Goal: Information Seeking & Learning: Check status

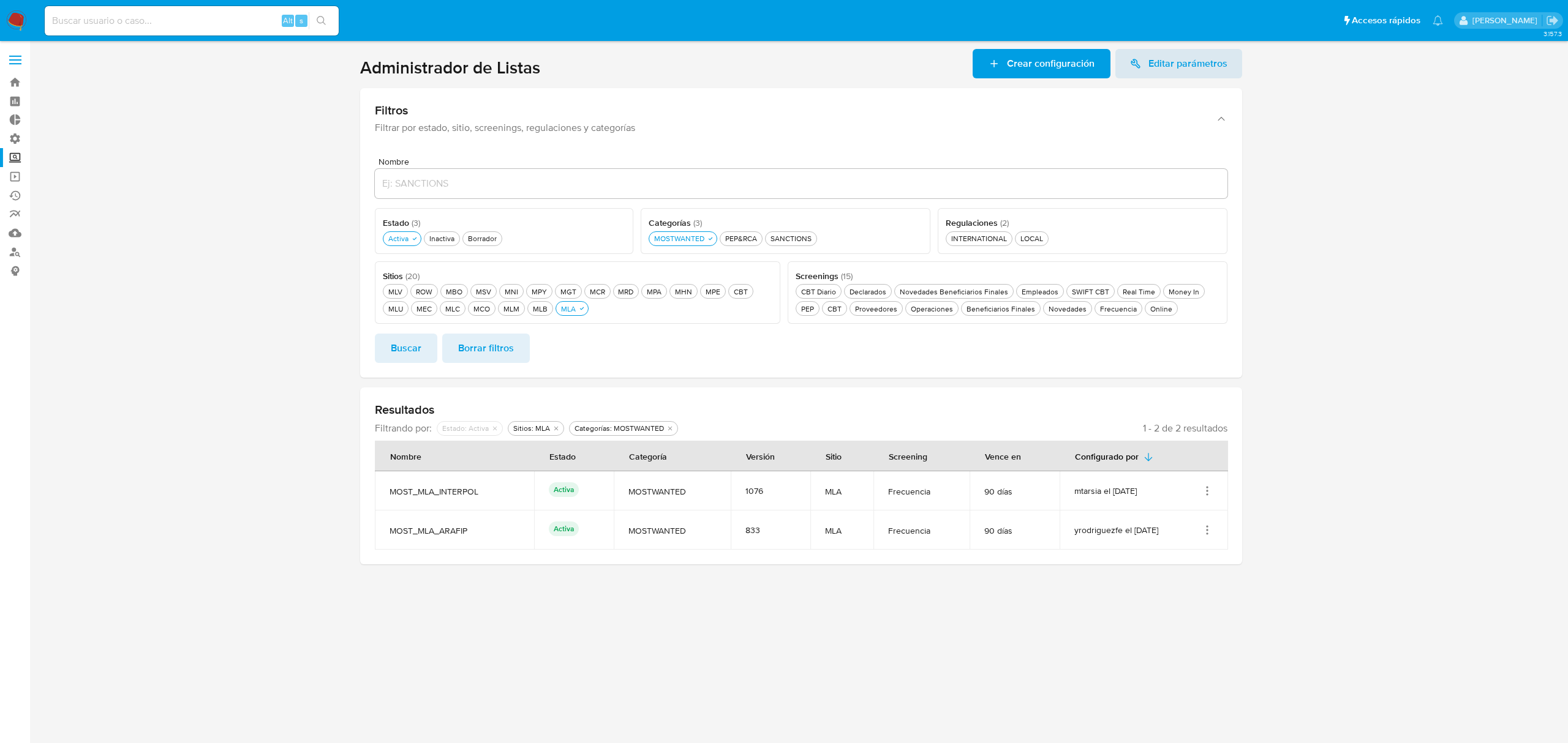
click at [187, 10] on div "Alt s" at bounding box center [191, 21] width 294 height 29
click at [193, 21] on input at bounding box center [191, 21] width 294 height 16
paste input "11070845"
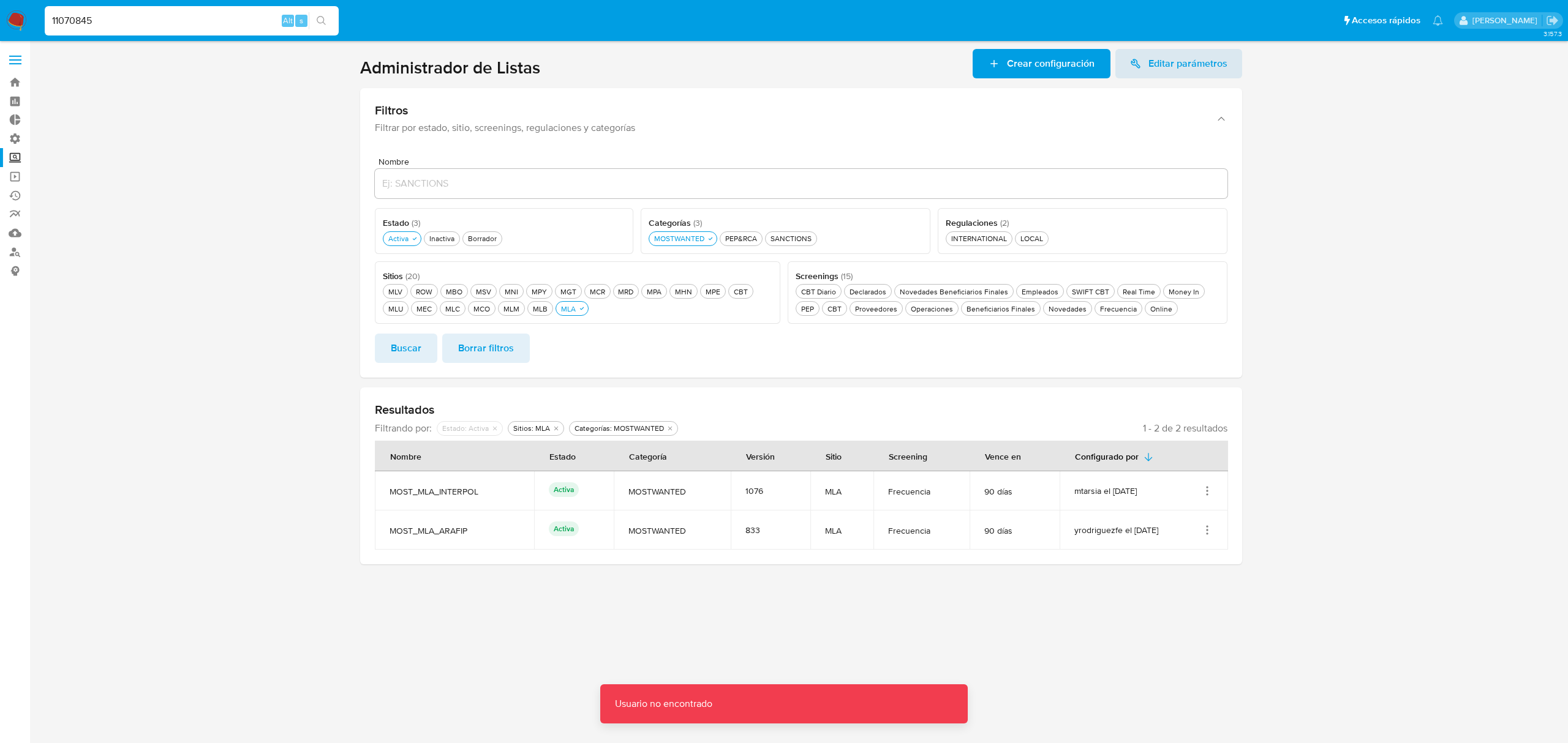
click at [54, 20] on input "11070845" at bounding box center [191, 21] width 294 height 16
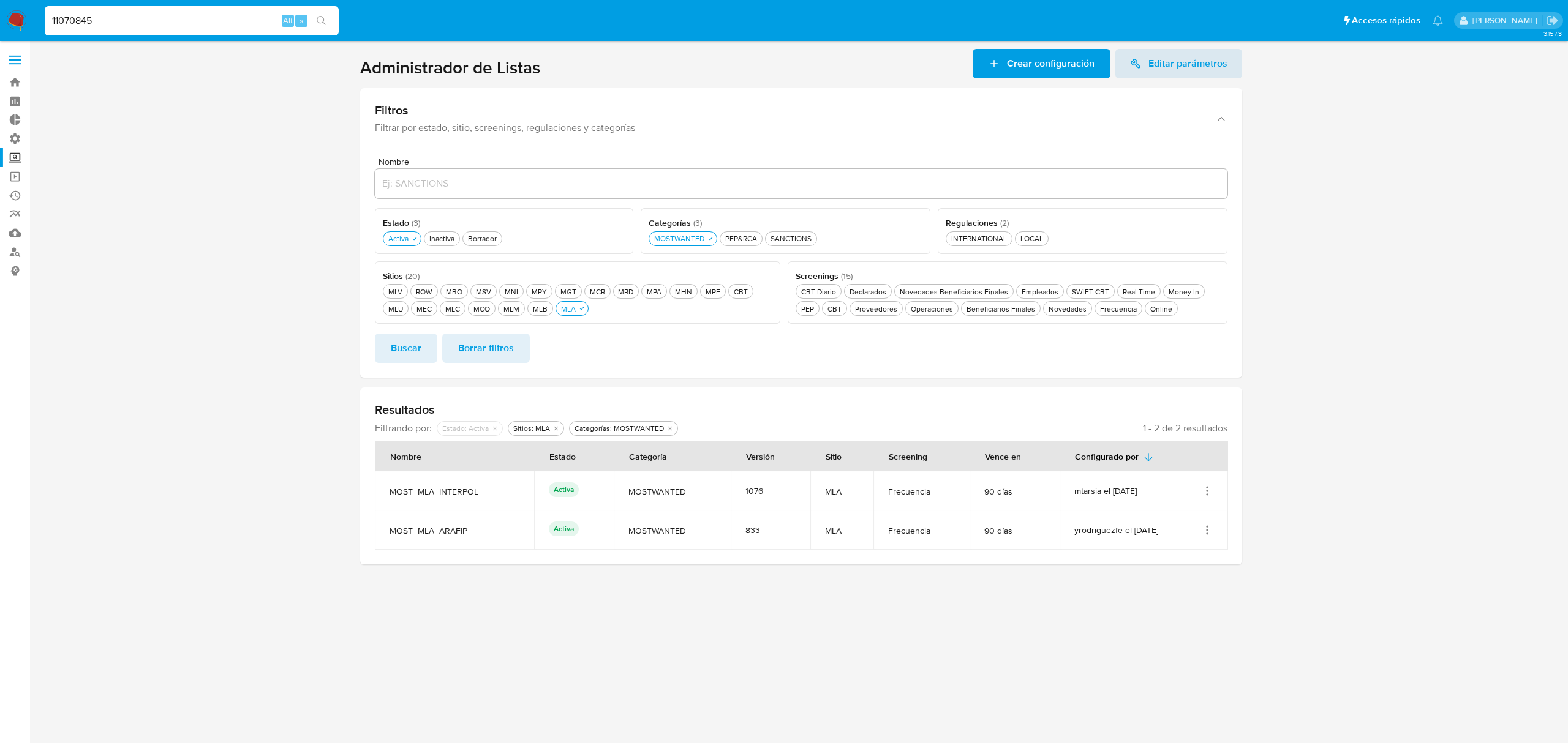
type input "11070845"
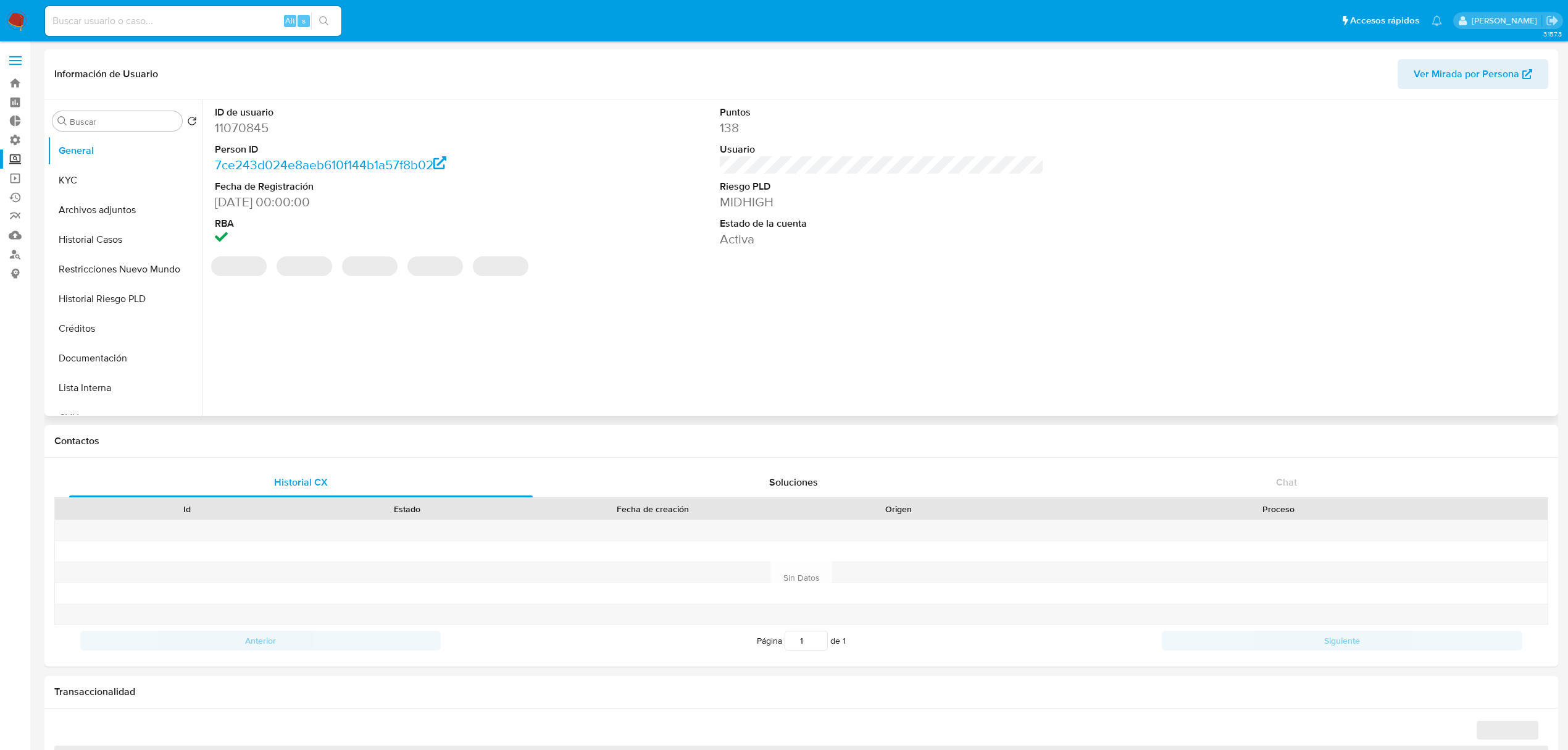
select select "10"
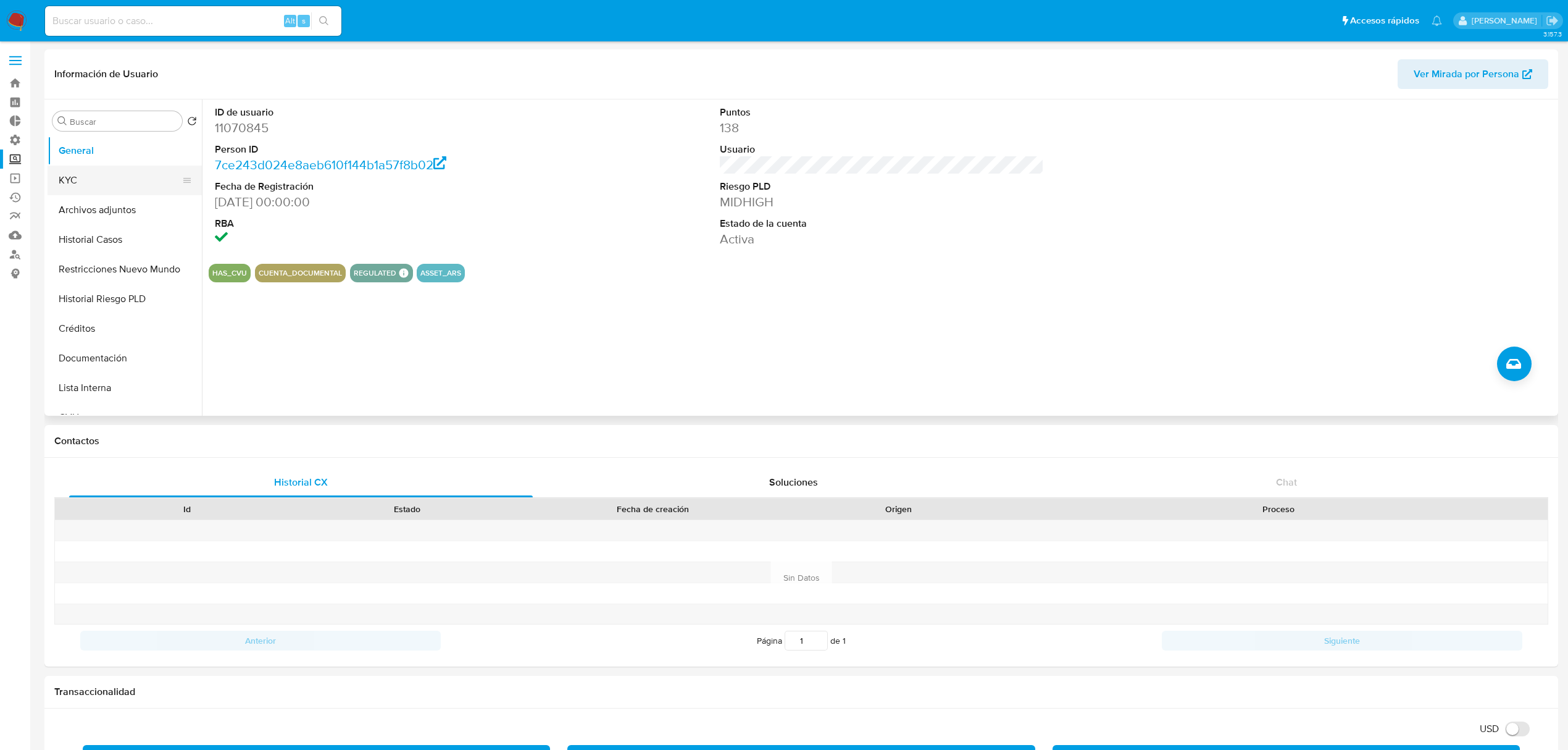
click at [77, 181] on button "KYC" at bounding box center [119, 180] width 145 height 30
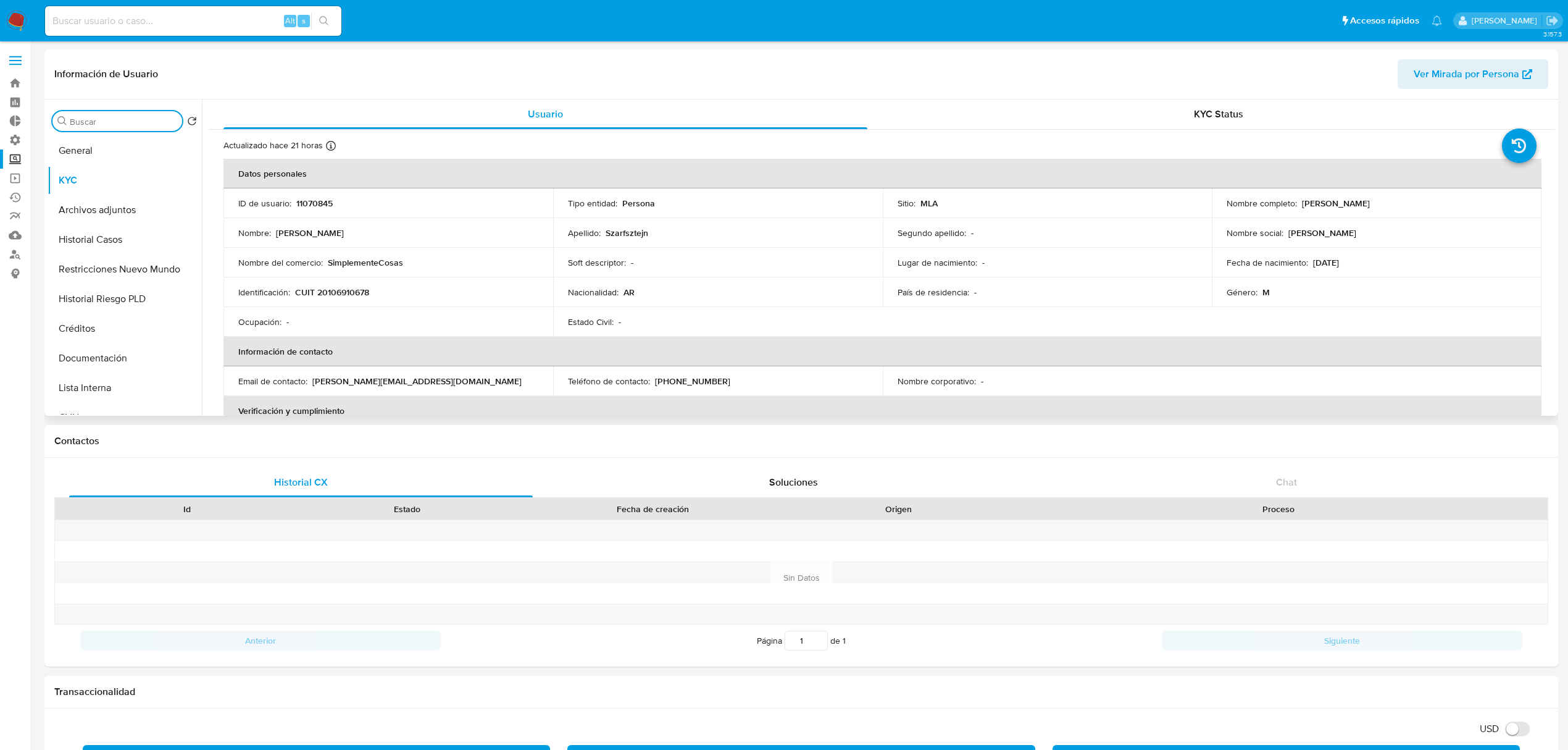
click at [94, 121] on input "Buscar" at bounding box center [123, 121] width 107 height 11
type input "[PERSON_NAME]"
click at [102, 183] on button "Historial Riesgo PLD" at bounding box center [119, 180] width 145 height 30
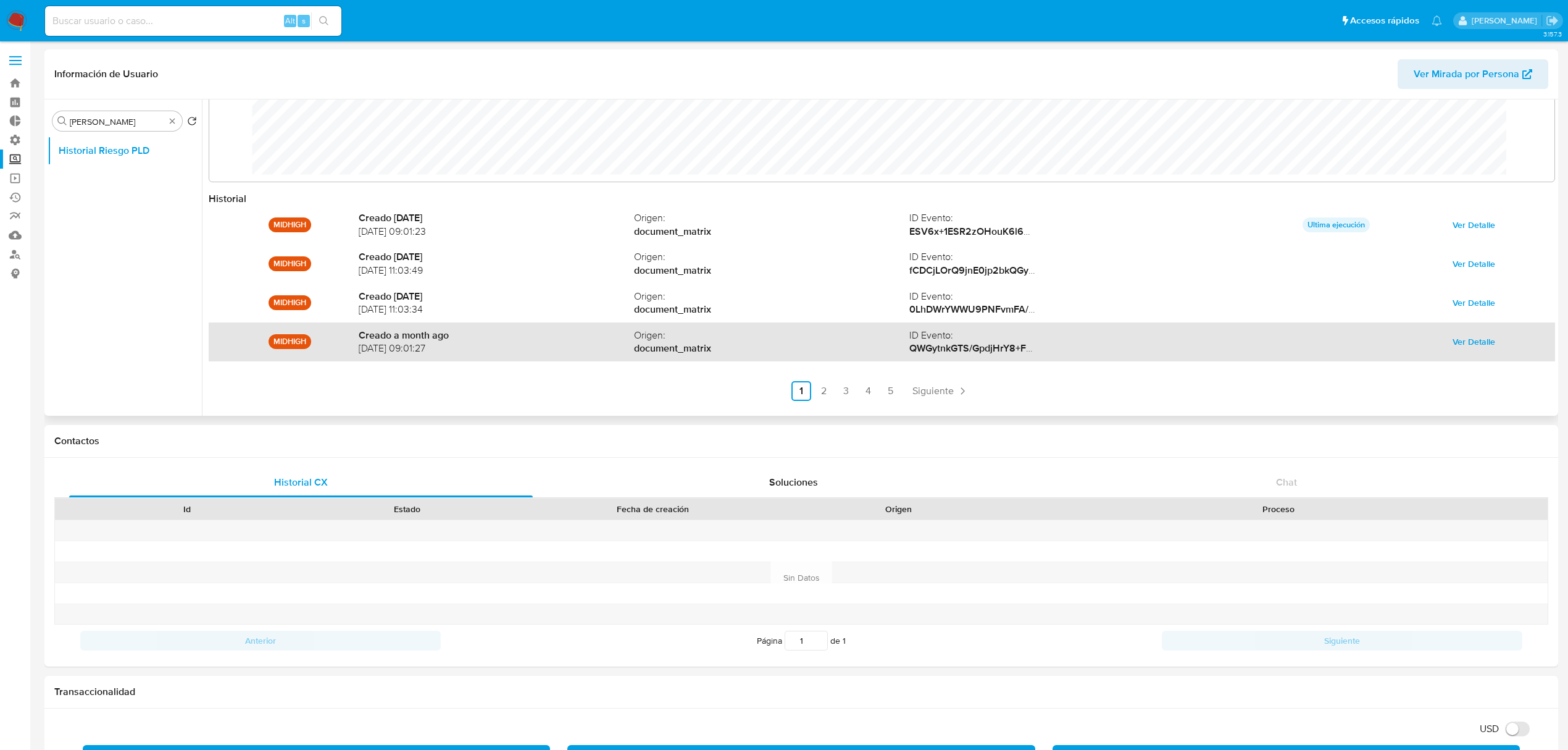
scroll to position [65, 0]
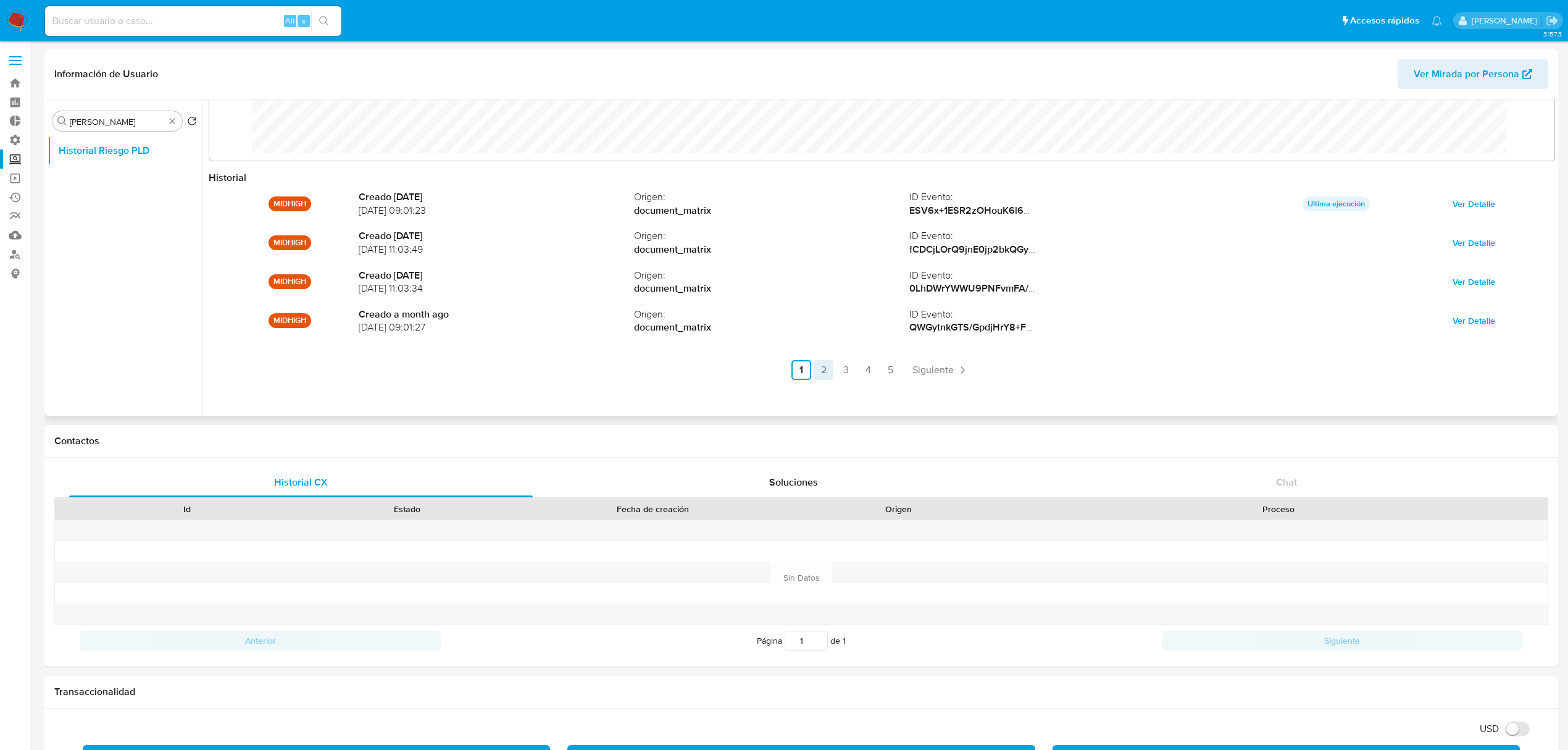
click at [816, 370] on link "2" at bounding box center [823, 370] width 20 height 20
click at [834, 369] on link "1" at bounding box center [834, 370] width 20 height 20
click at [825, 374] on link "2" at bounding box center [823, 370] width 20 height 20
click at [854, 367] on link "2" at bounding box center [857, 370] width 20 height 20
click at [860, 367] on link "2" at bounding box center [857, 370] width 20 height 20
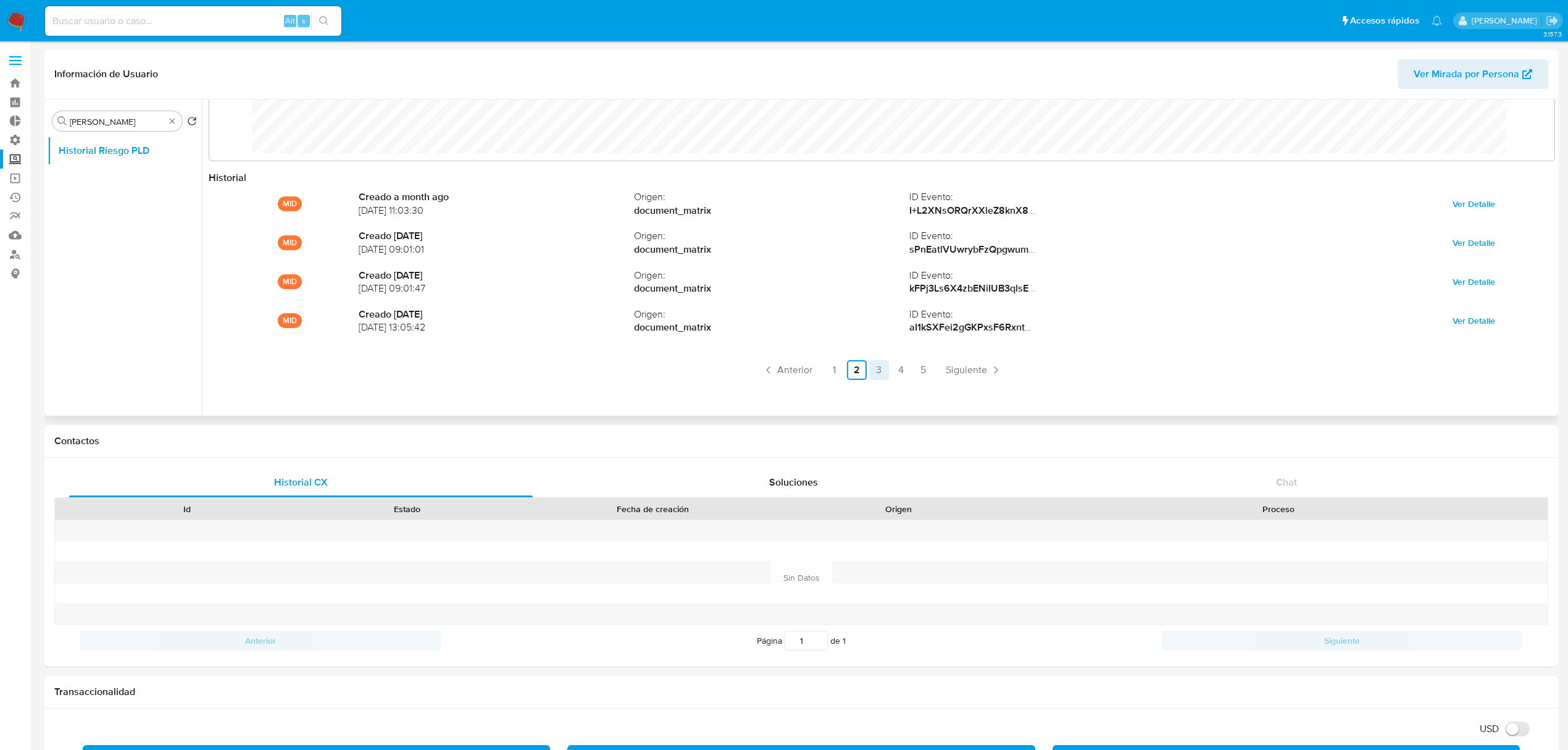
click at [877, 364] on link "3" at bounding box center [880, 370] width 20 height 20
click at [899, 367] on link "4" at bounding box center [901, 370] width 20 height 20
type input "riesgo"
click at [163, 115] on div "Buscar riesgo" at bounding box center [117, 121] width 130 height 20
click at [171, 126] on div "Buscar riesgo" at bounding box center [117, 121] width 130 height 20
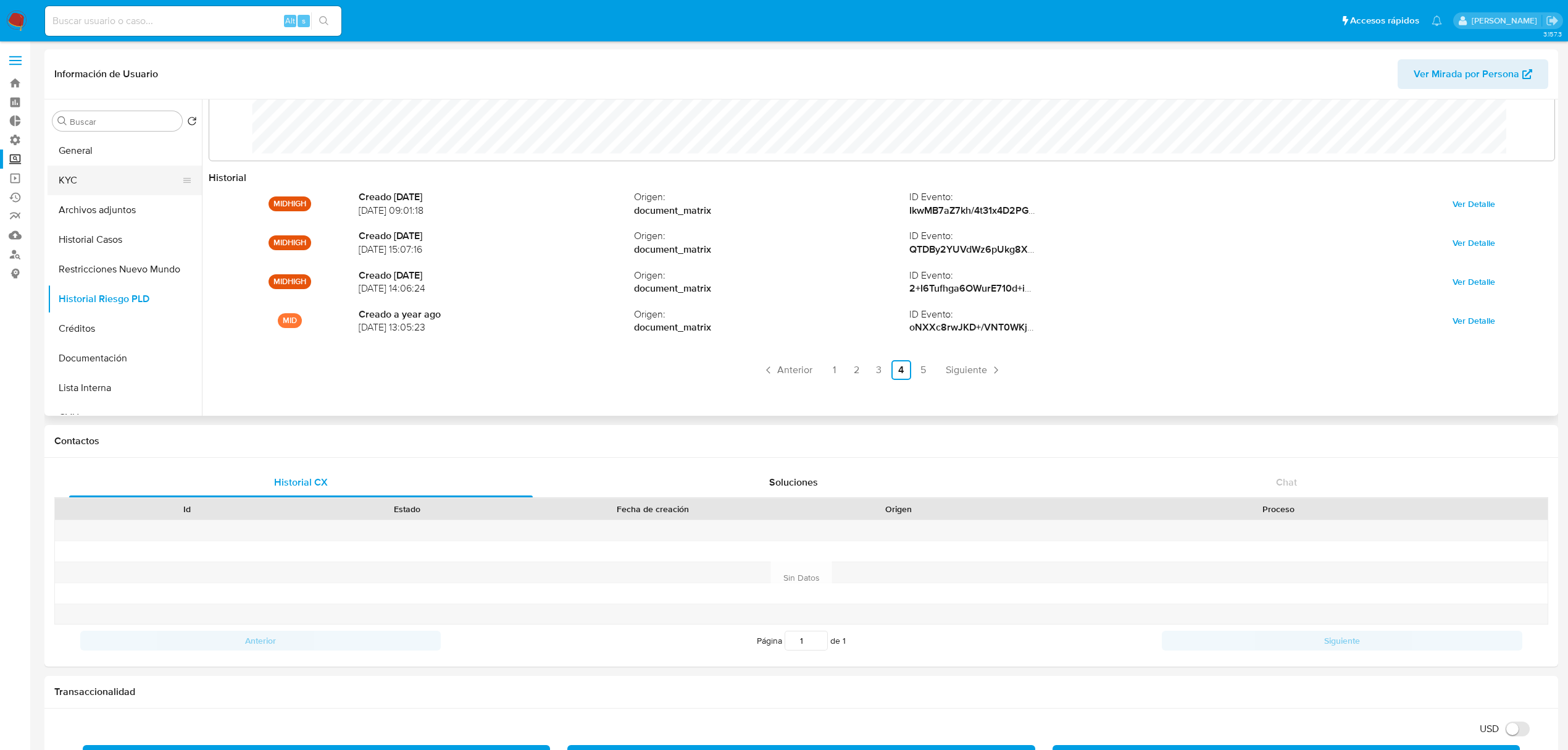
click at [117, 178] on button "KYC" at bounding box center [119, 180] width 145 height 30
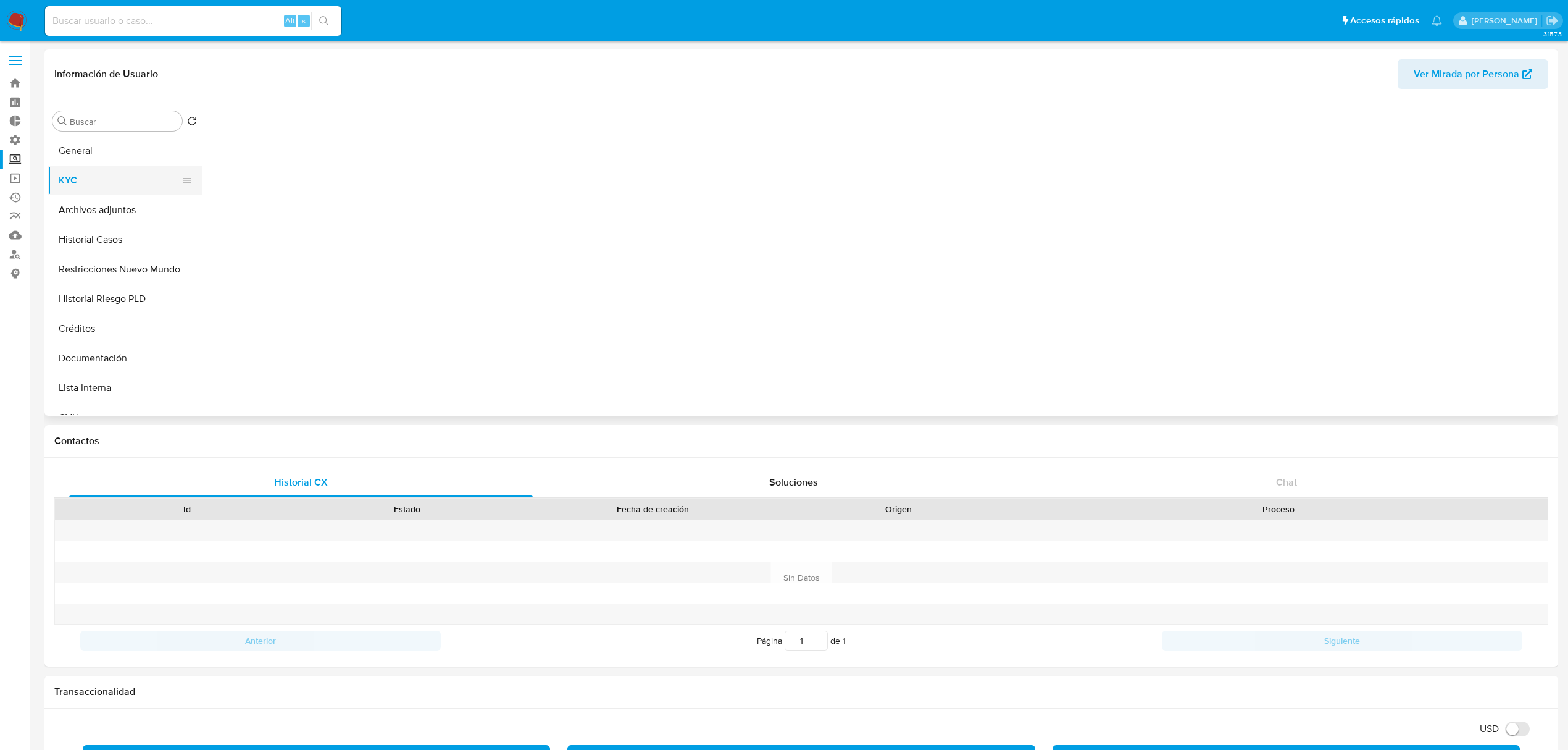
scroll to position [0, 0]
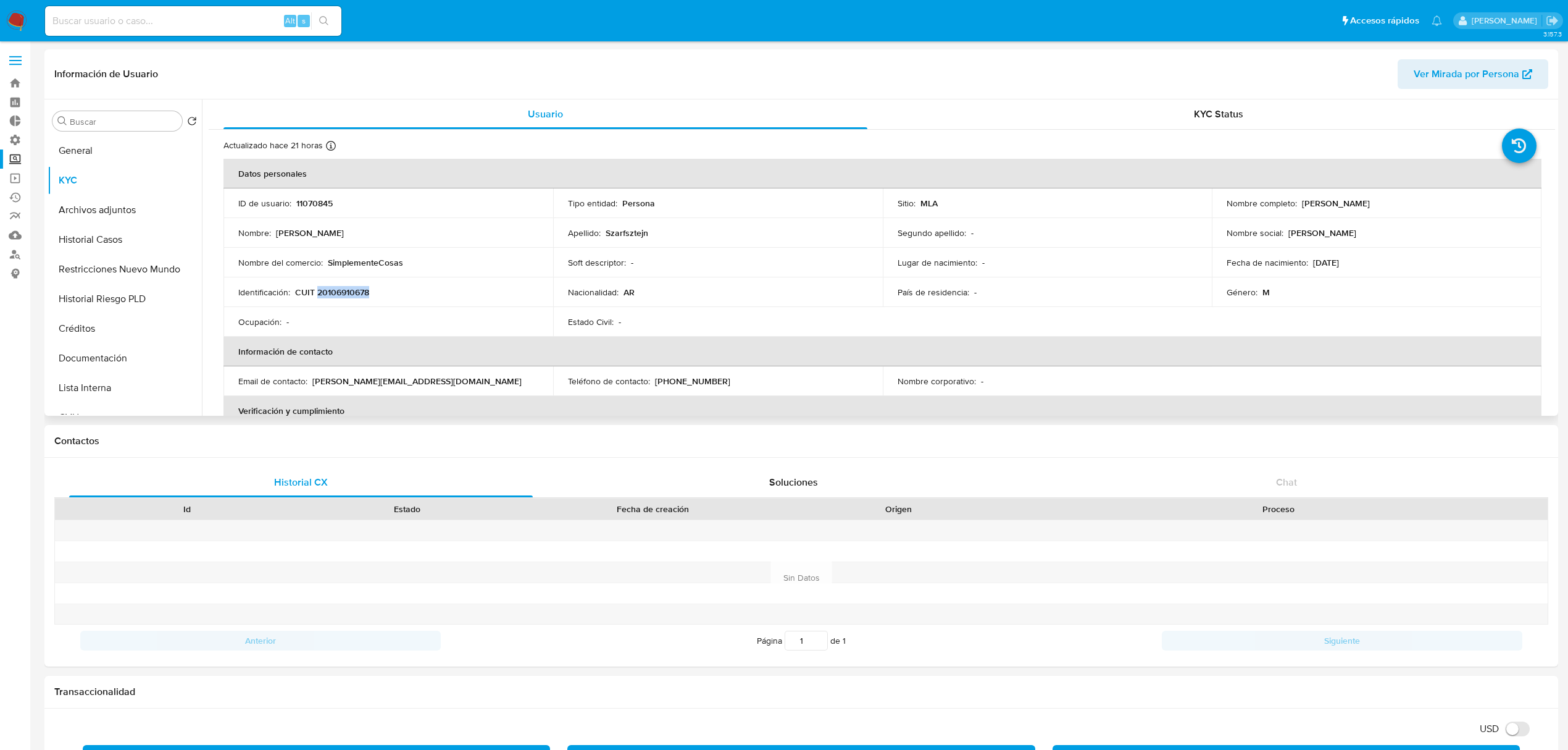
drag, startPoint x: 383, startPoint y: 294, endPoint x: 318, endPoint y: 296, distance: 65.0
click at [318, 296] on div "Identificación : CUIT 20106910678" at bounding box center [388, 292] width 300 height 11
copy p "20106910678"
click at [101, 18] on input at bounding box center [193, 21] width 296 height 16
click at [147, 26] on input at bounding box center [193, 21] width 296 height 16
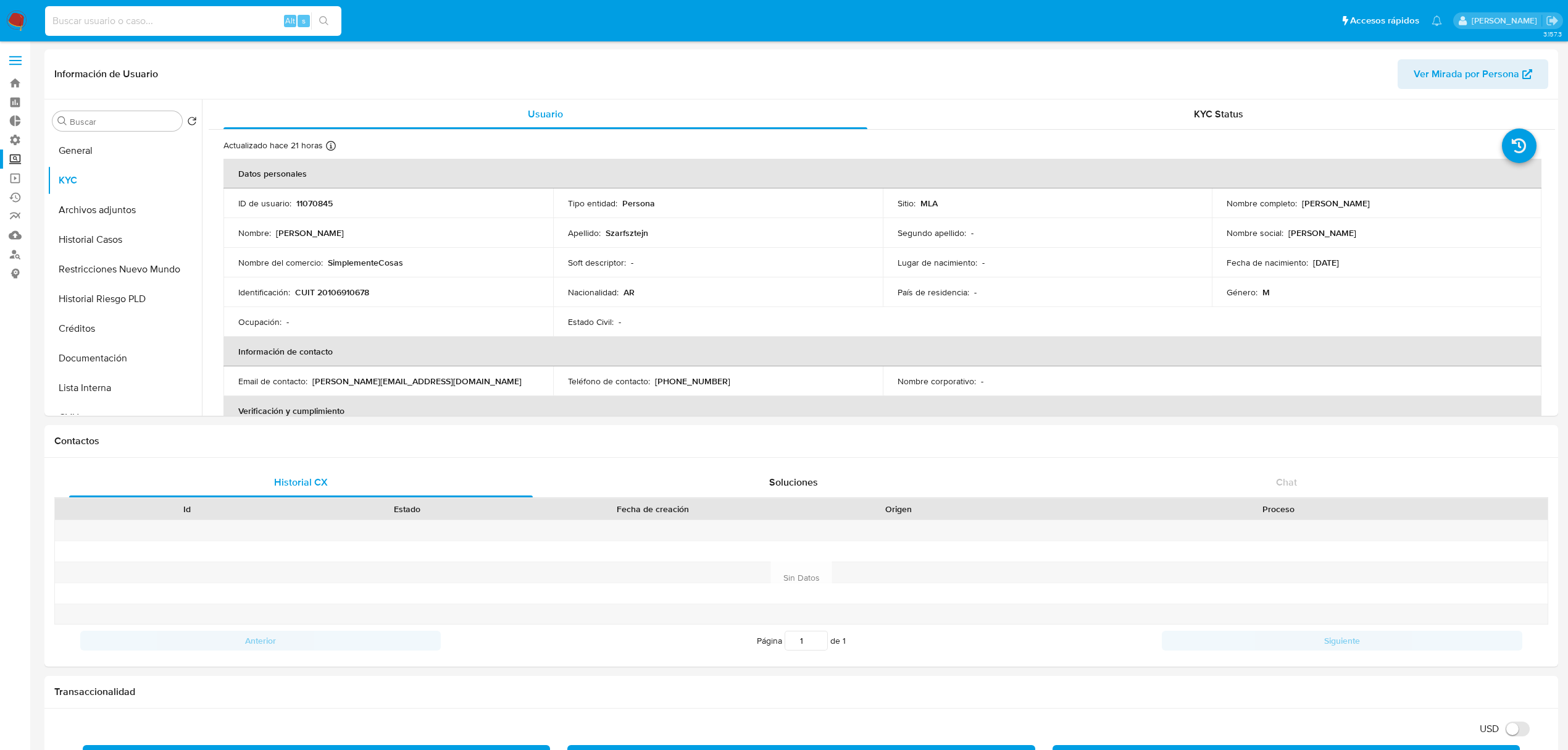
paste input "WqjavcTbhFvi3GpDXznsK7Qm"
type input "WqjavcTbhFvi3GpDXznsK7Qm"
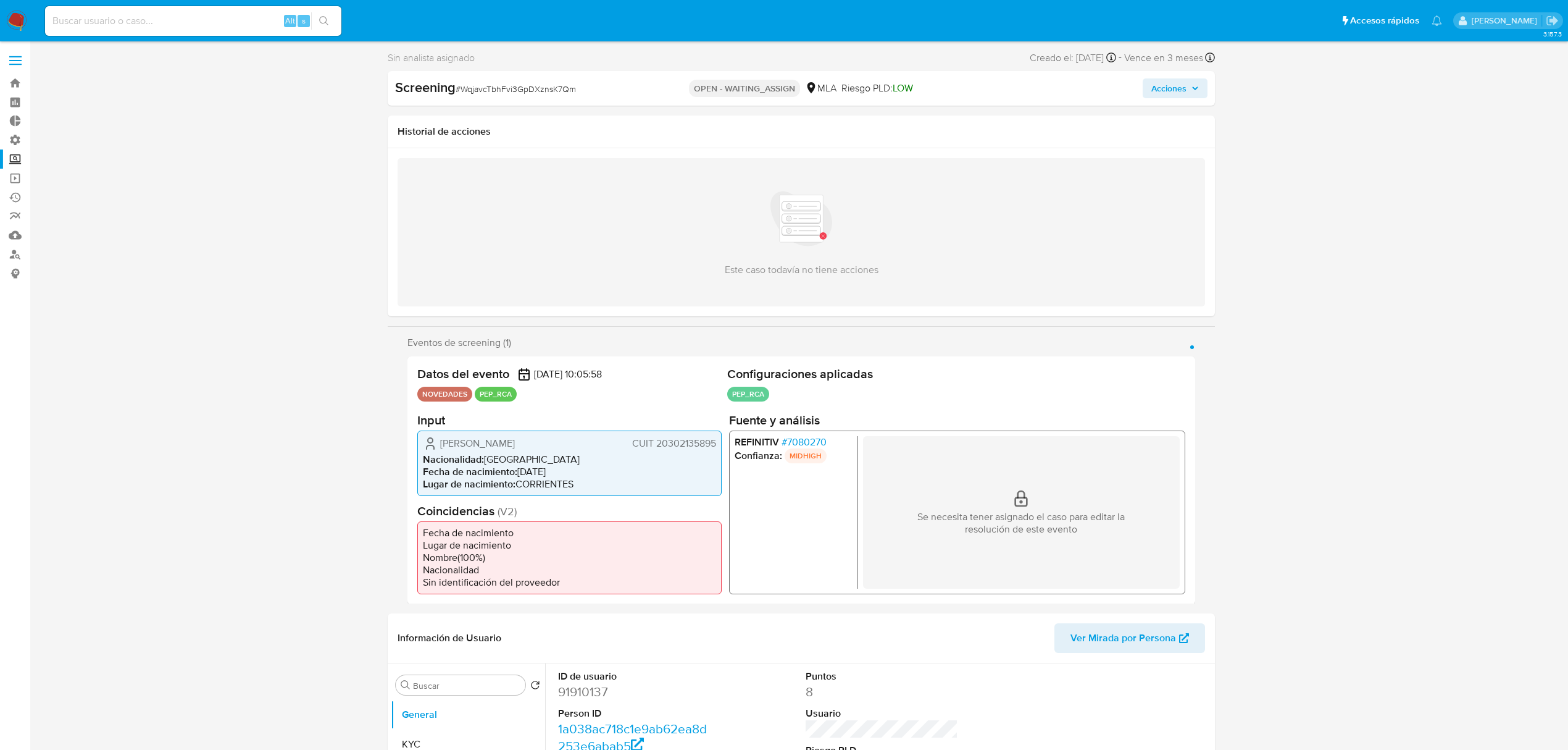
select select "10"
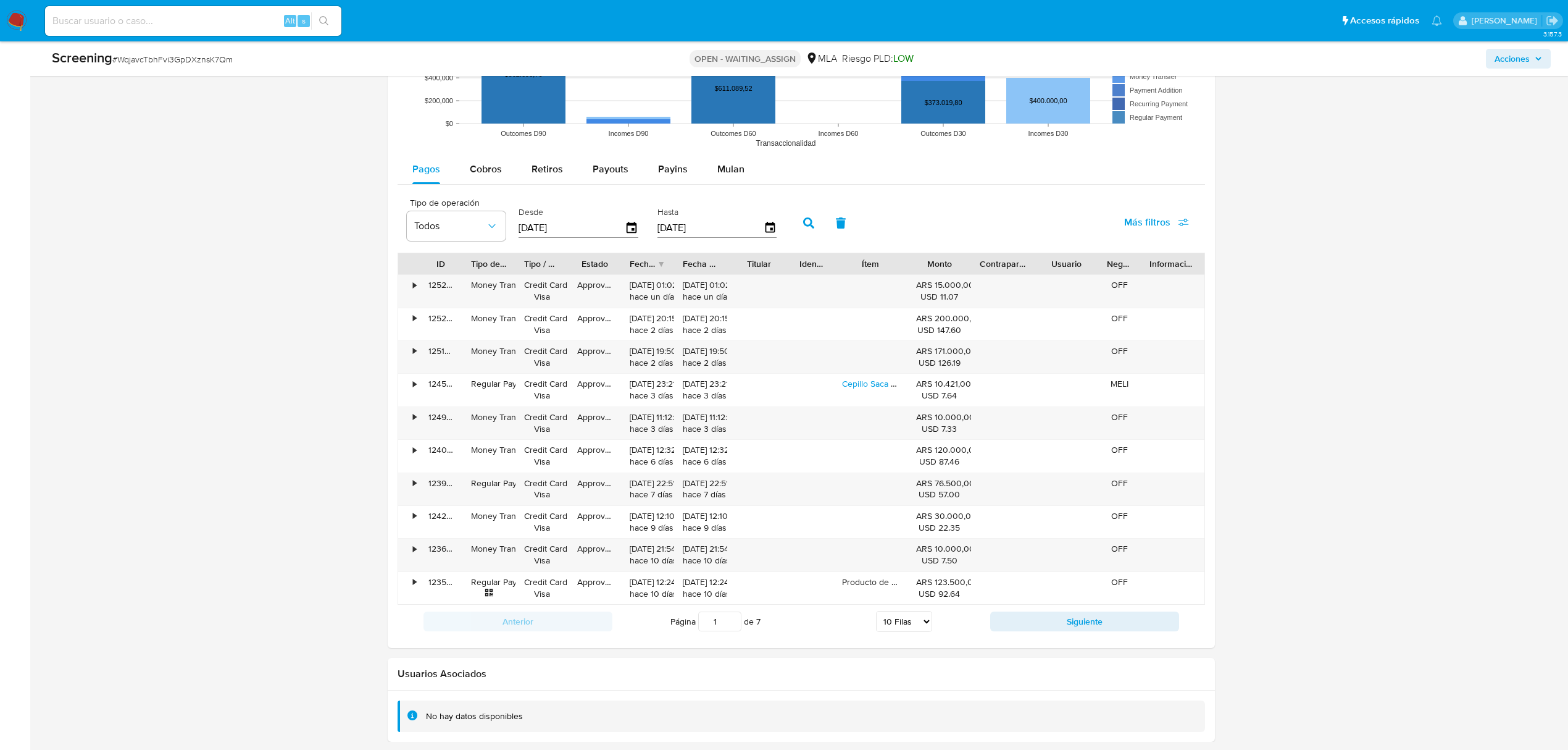
scroll to position [1595, 0]
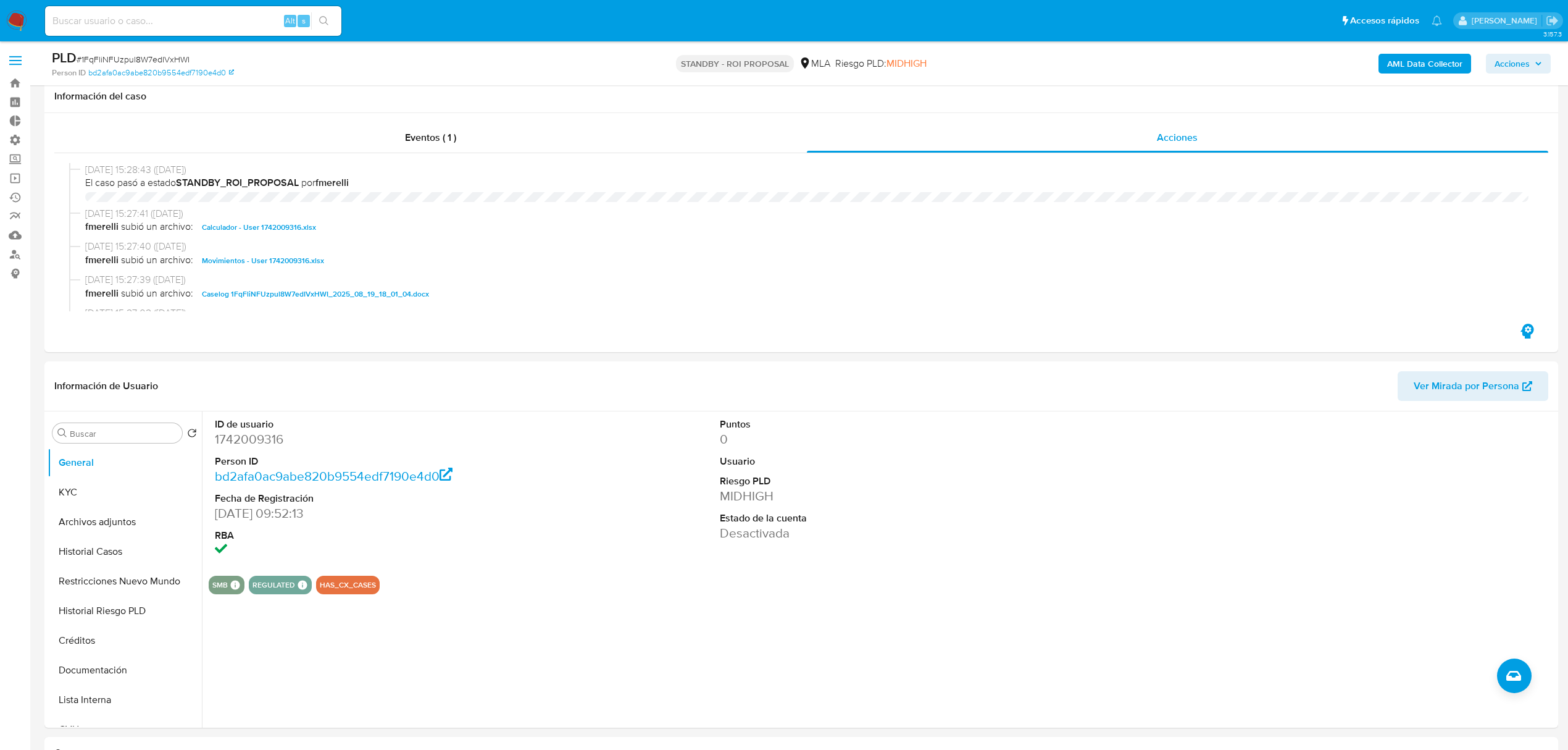
select select "10"
